Goal: Download file/media

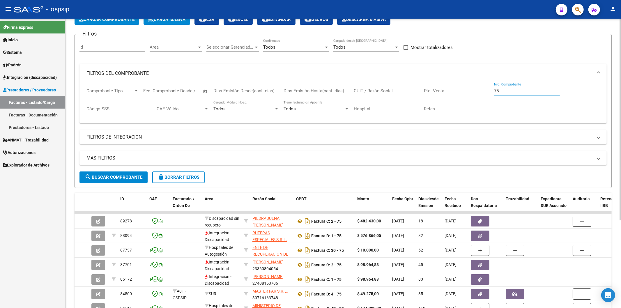
scroll to position [32, 0]
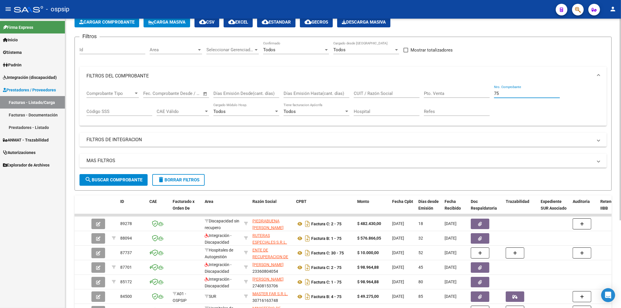
click at [523, 96] on div "75 Nro. Comprobante" at bounding box center [527, 91] width 66 height 13
click at [516, 90] on div "75 Nro. Comprobante" at bounding box center [527, 91] width 66 height 13
type input "7"
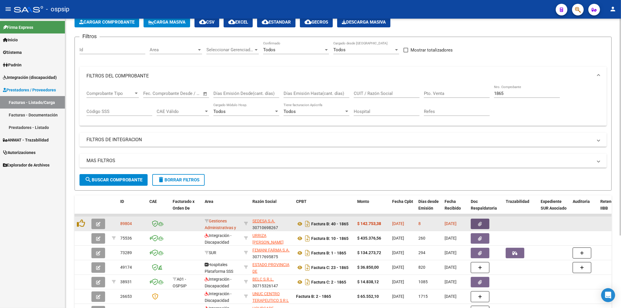
click at [484, 223] on button "button" at bounding box center [480, 224] width 19 height 10
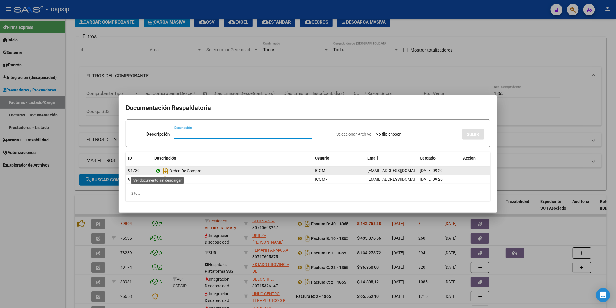
click at [158, 170] on icon at bounding box center [158, 170] width 8 height 7
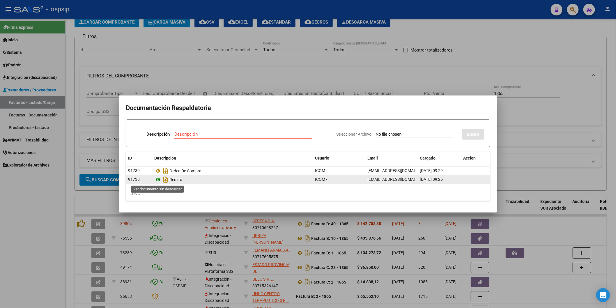
click at [159, 179] on icon at bounding box center [158, 179] width 8 height 7
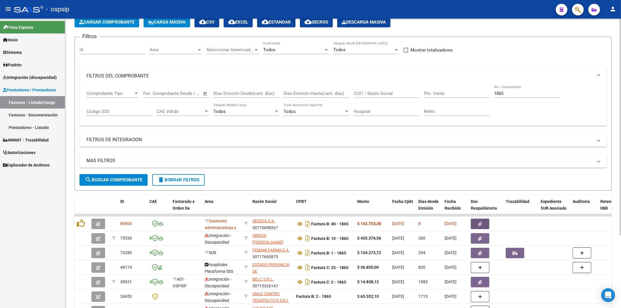
click at [512, 94] on input "1865" at bounding box center [527, 93] width 66 height 5
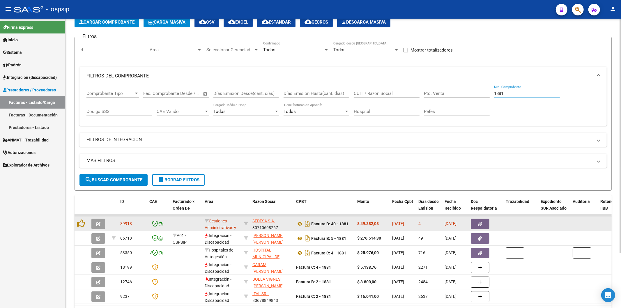
click at [480, 223] on icon "button" at bounding box center [480, 224] width 4 height 4
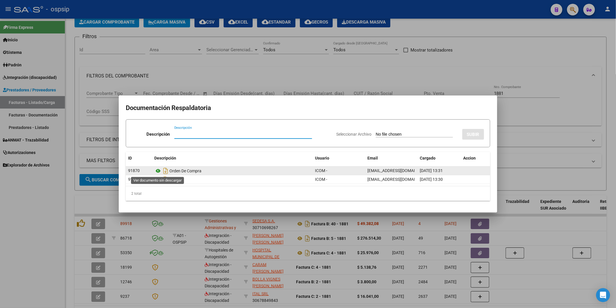
click at [159, 171] on icon at bounding box center [158, 170] width 8 height 7
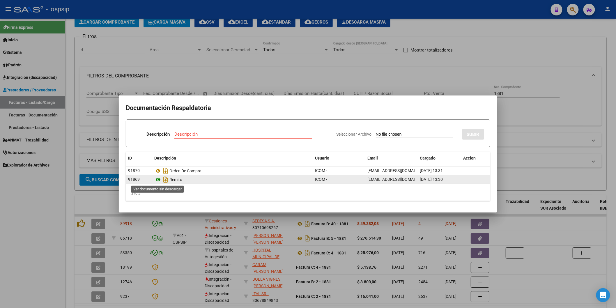
click at [159, 179] on icon at bounding box center [158, 179] width 8 height 7
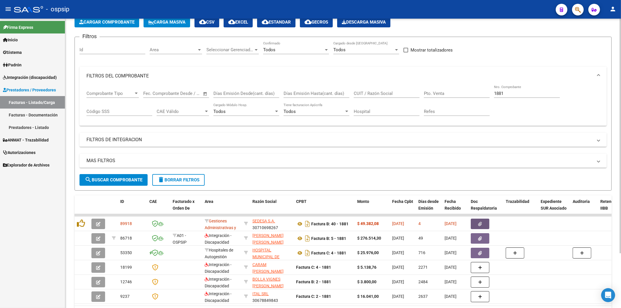
click at [529, 95] on input "1881" at bounding box center [527, 93] width 66 height 5
type input "1"
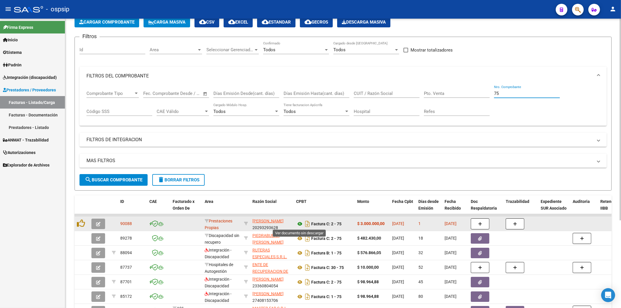
type input "75"
click at [301, 221] on icon at bounding box center [300, 223] width 8 height 7
